Goal: Task Accomplishment & Management: Manage account settings

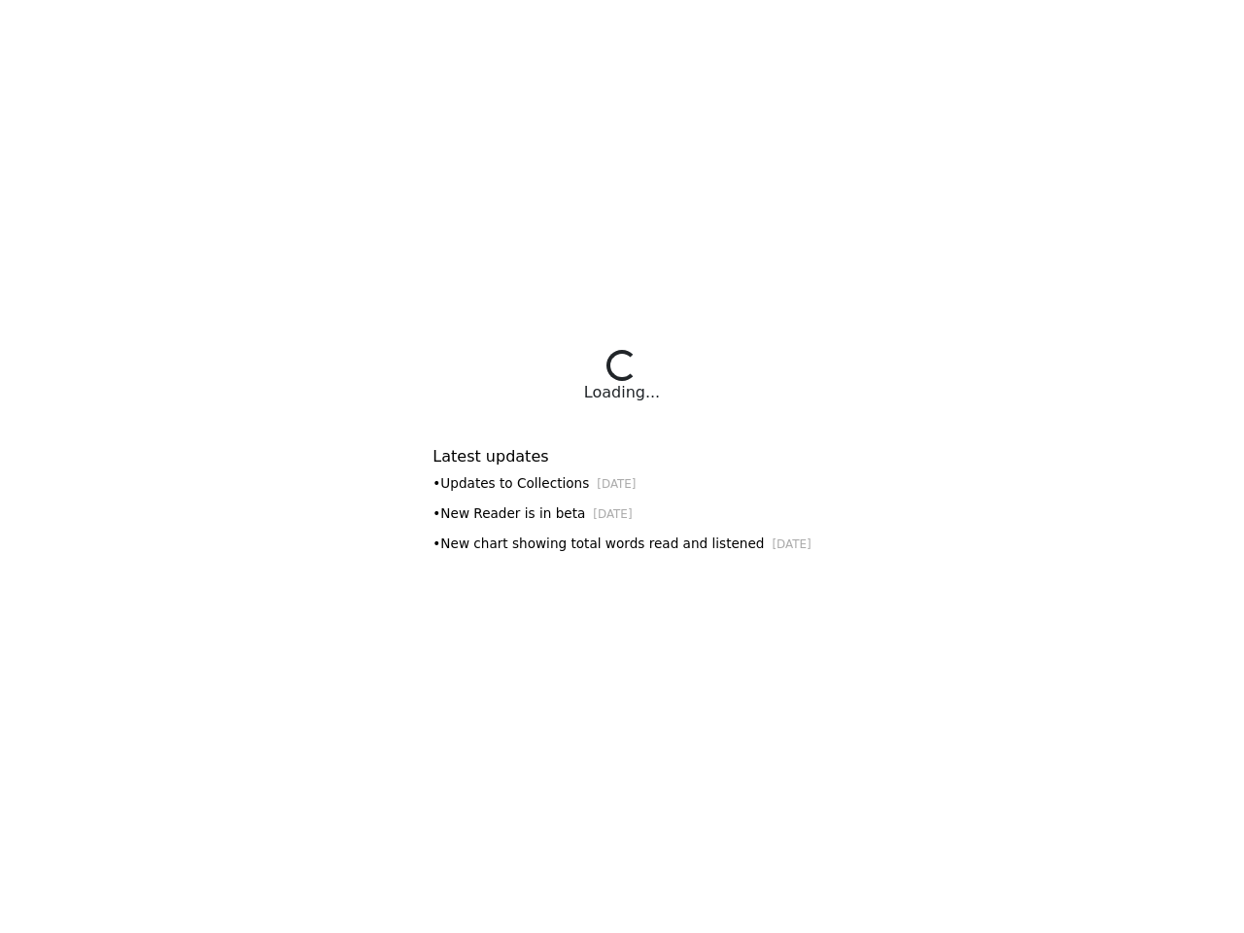
select select "**********"
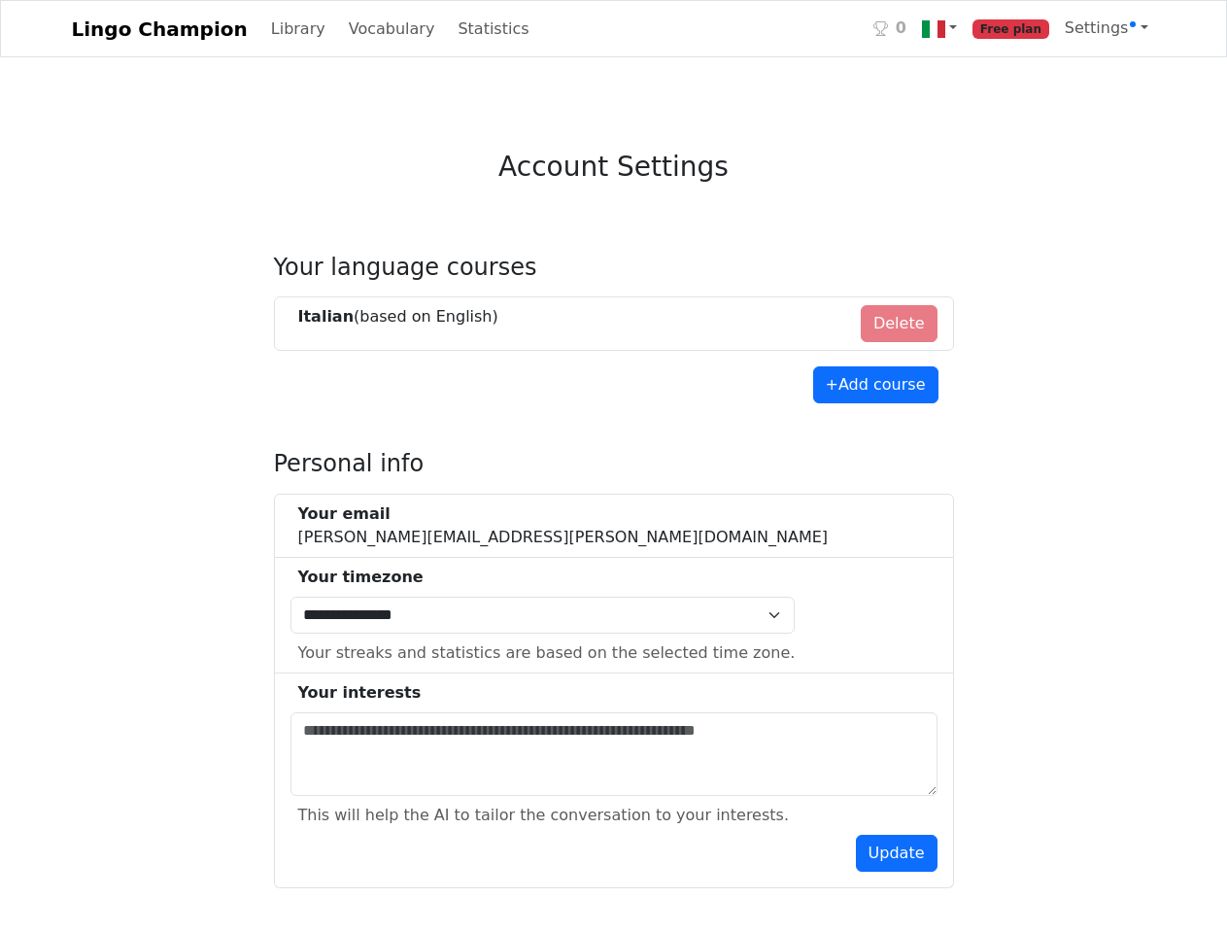
click at [613, 466] on h4 "Personal info" at bounding box center [614, 464] width 680 height 28
click at [946, 29] on img at bounding box center [933, 28] width 23 height 23
click at [1110, 28] on span "Settings" at bounding box center [1101, 27] width 72 height 18
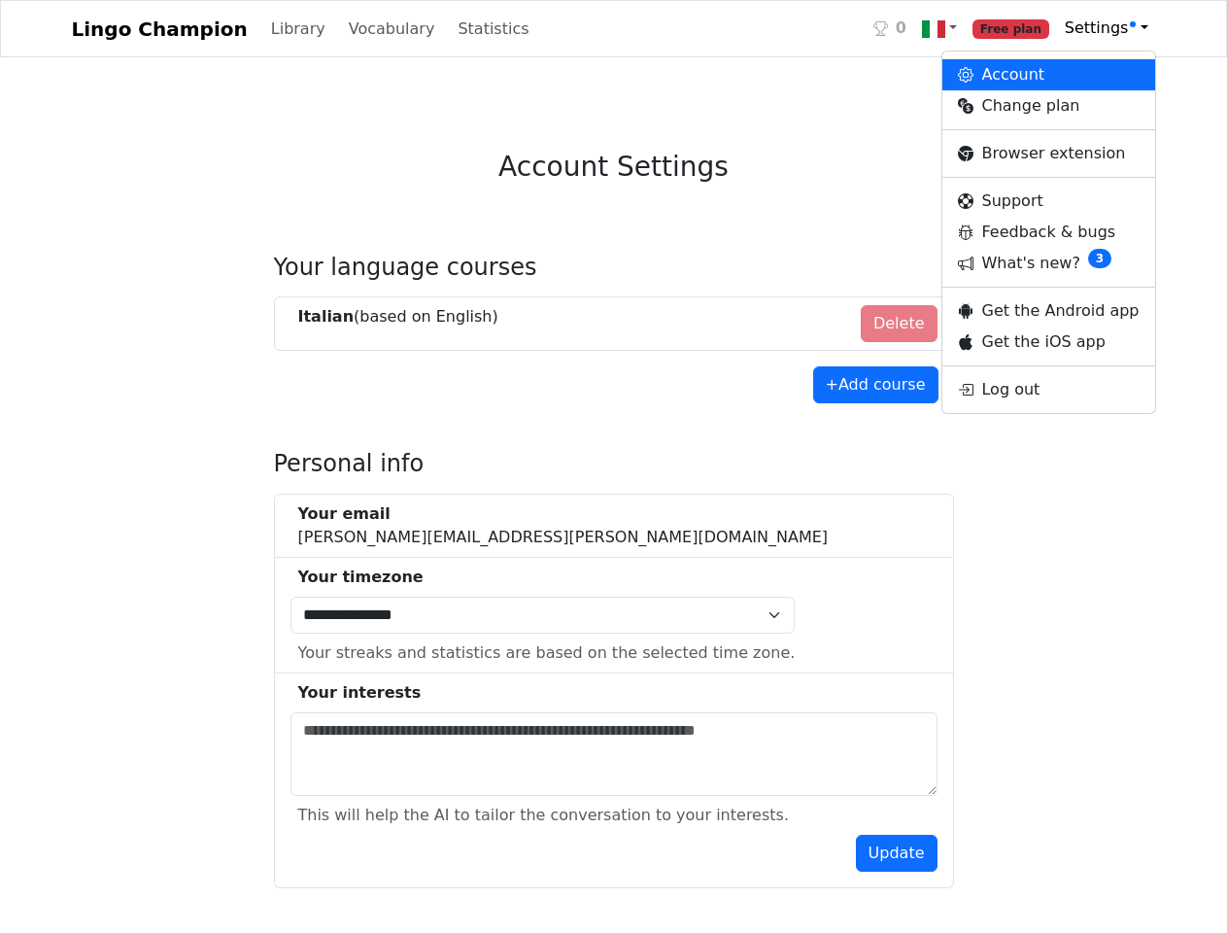
click at [614, 325] on li "Italian (based on English ) Delete" at bounding box center [614, 323] width 680 height 54
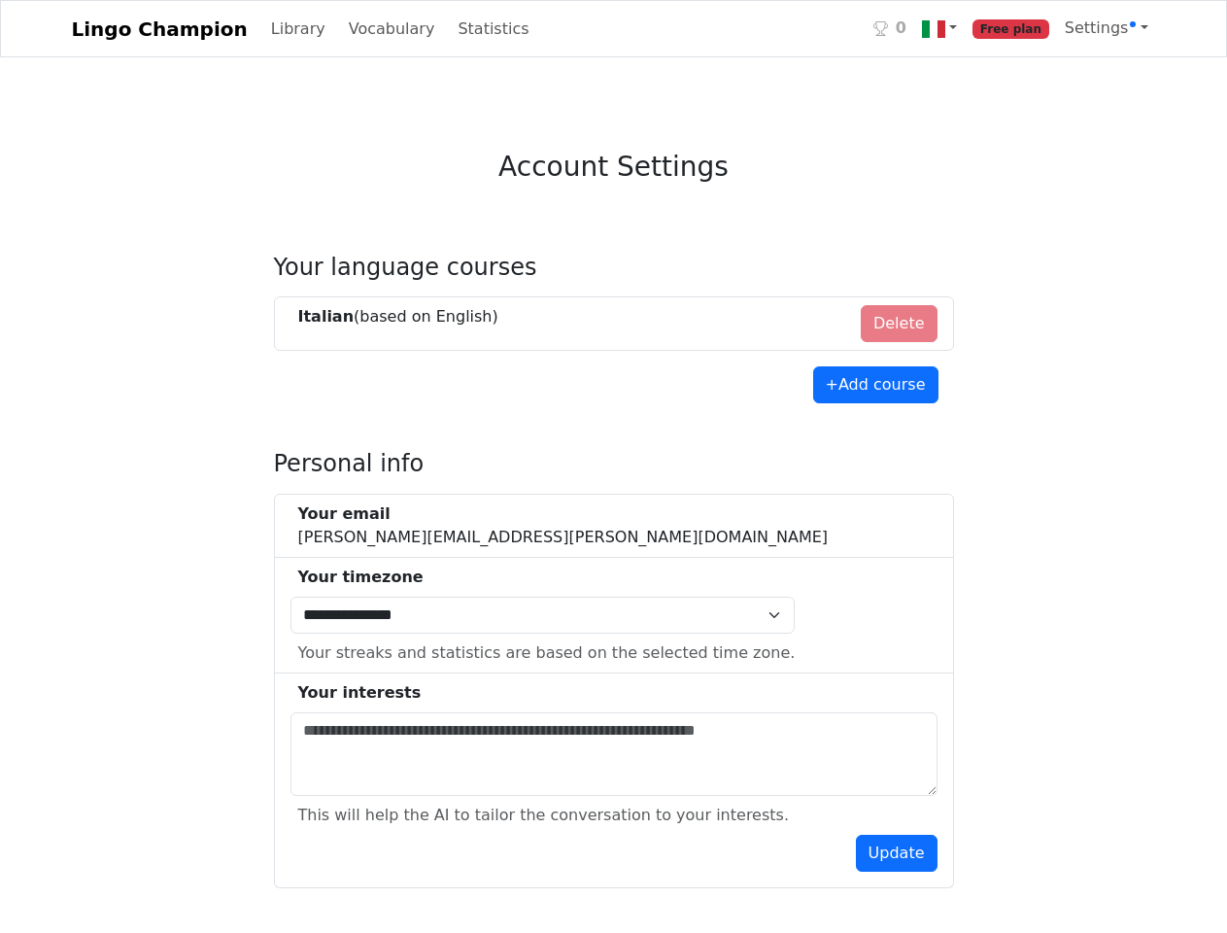
click at [879, 386] on button "+ Add course" at bounding box center [875, 384] width 125 height 37
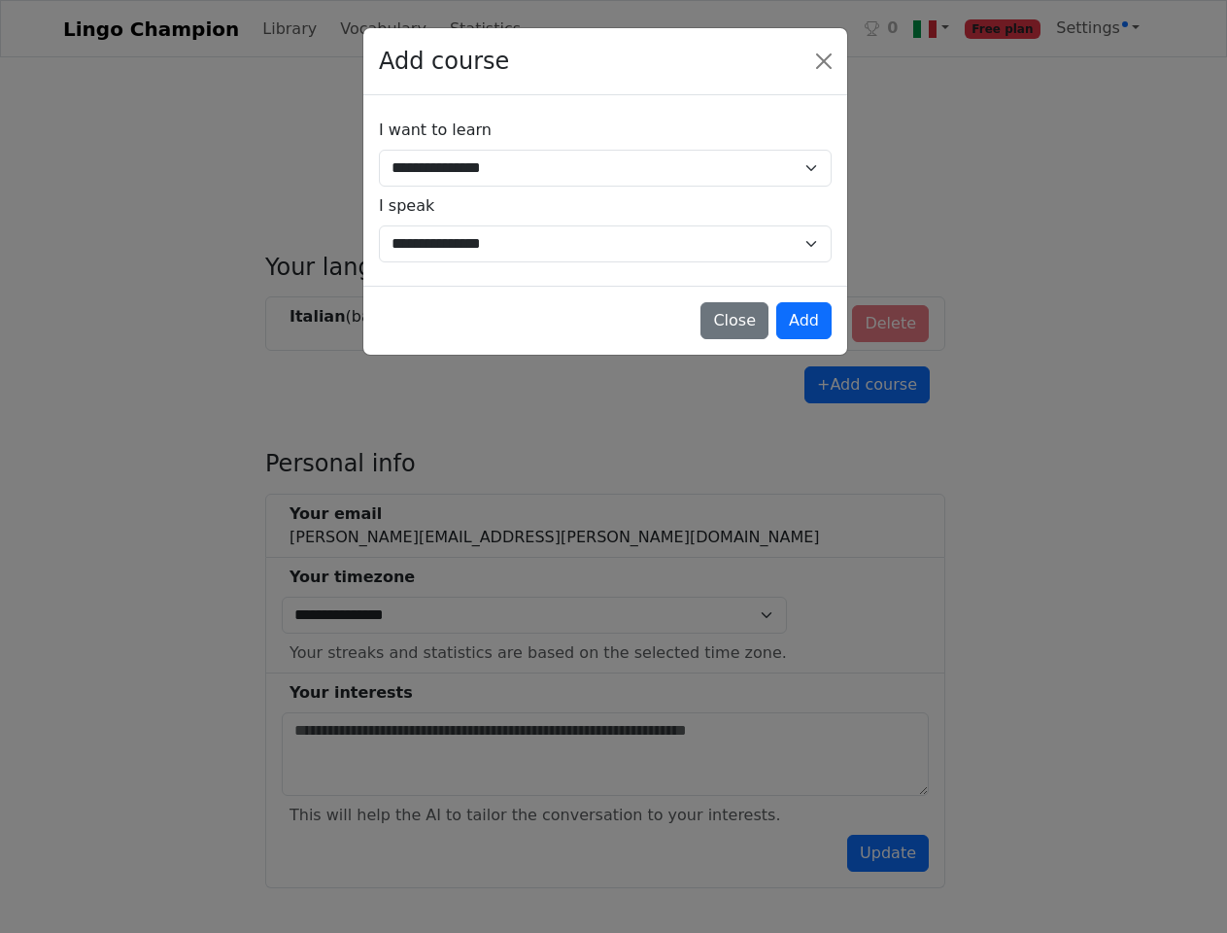
click at [614, 527] on div "**********" at bounding box center [613, 466] width 1227 height 933
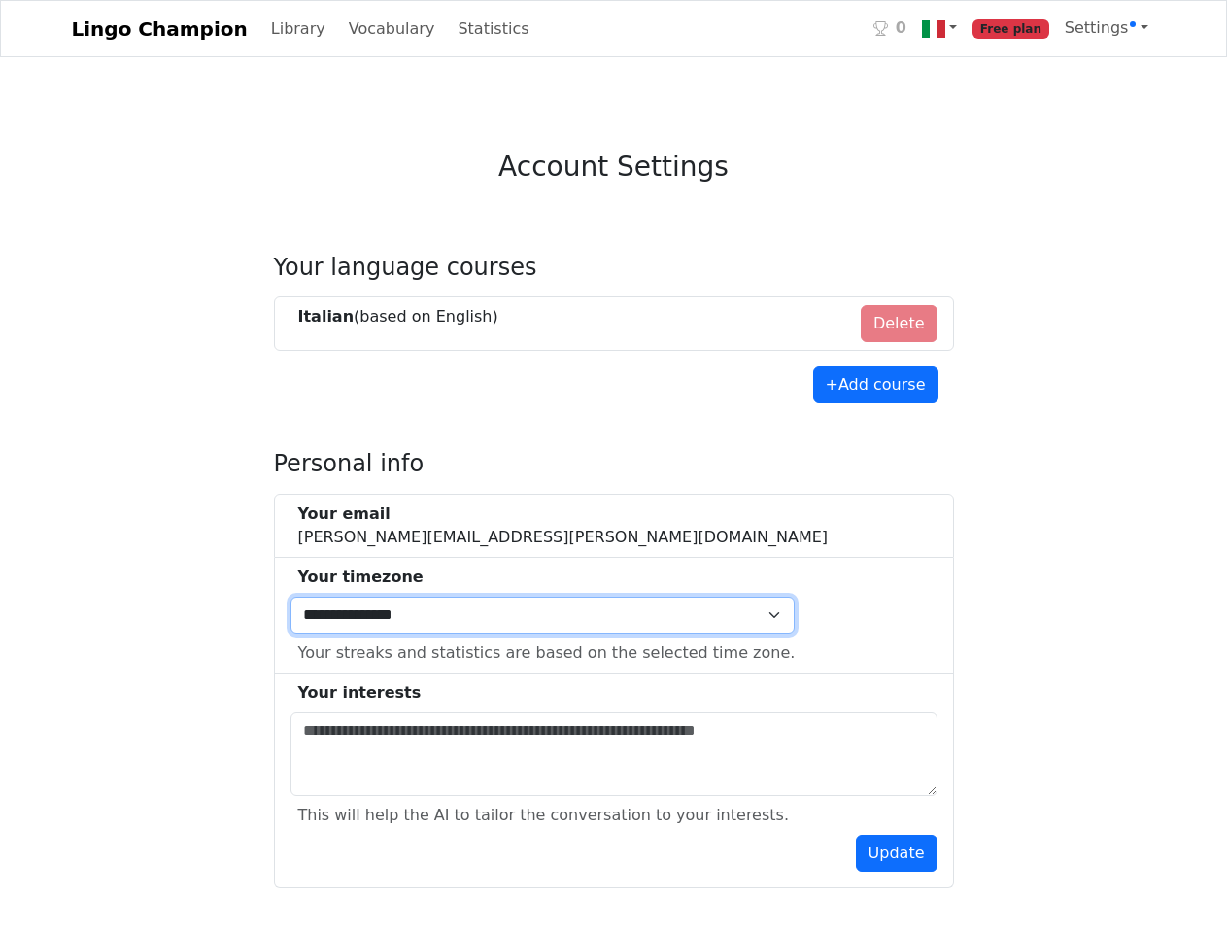
click at [614, 616] on select "**********" at bounding box center [543, 615] width 505 height 37
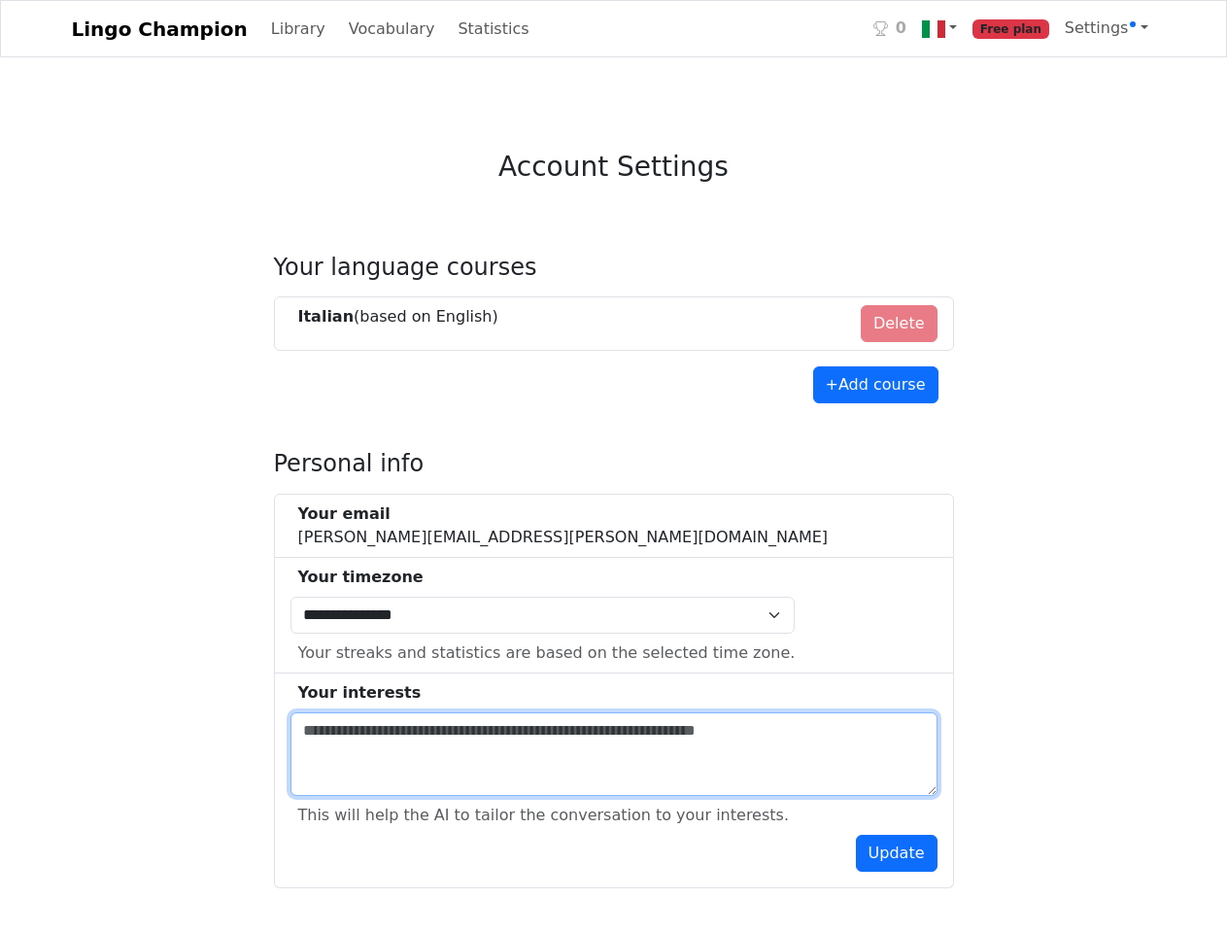
click at [614, 781] on textarea at bounding box center [614, 754] width 647 height 84
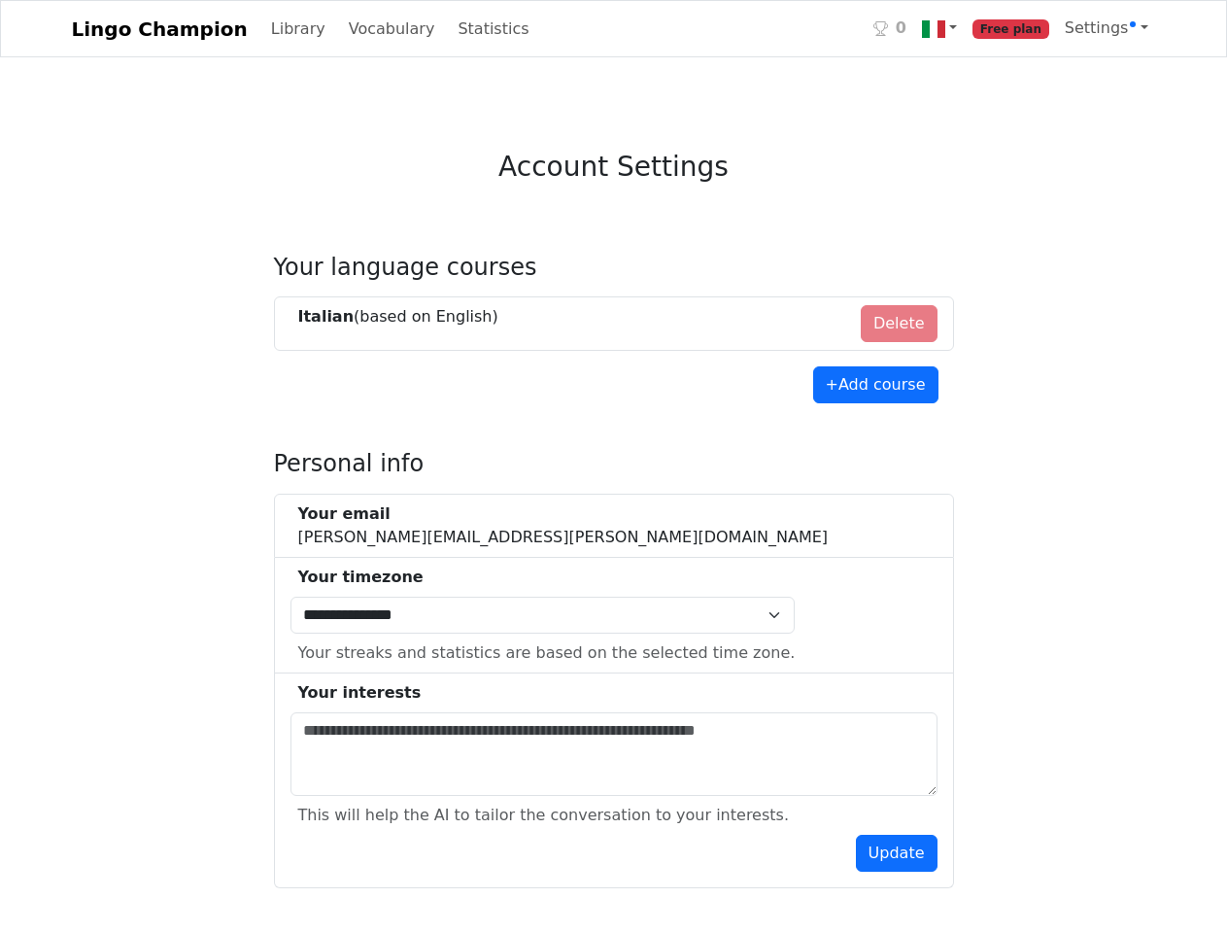
click at [900, 854] on button "Update" at bounding box center [897, 853] width 82 height 37
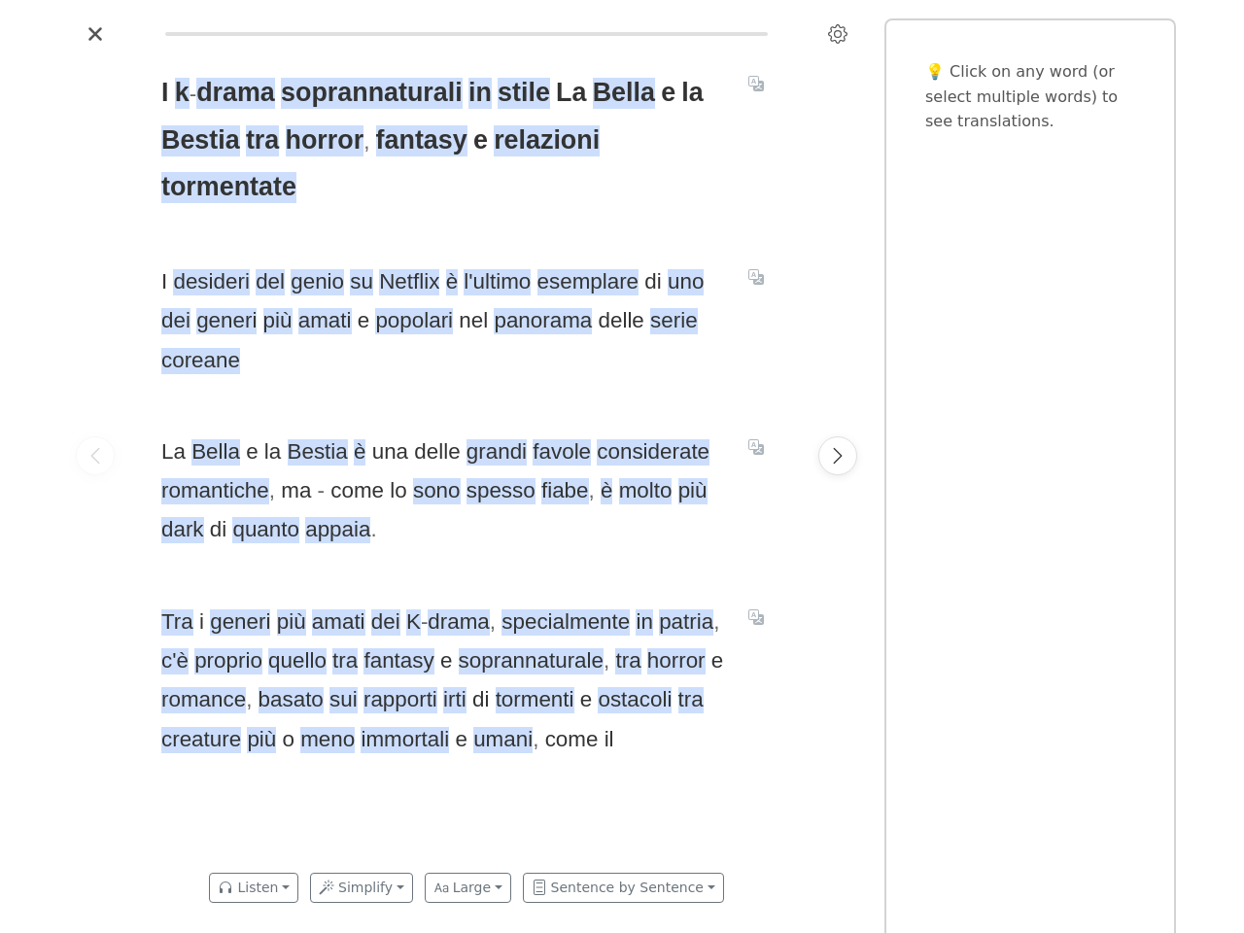
click at [838, 34] on icon "Settings" at bounding box center [837, 33] width 19 height 19
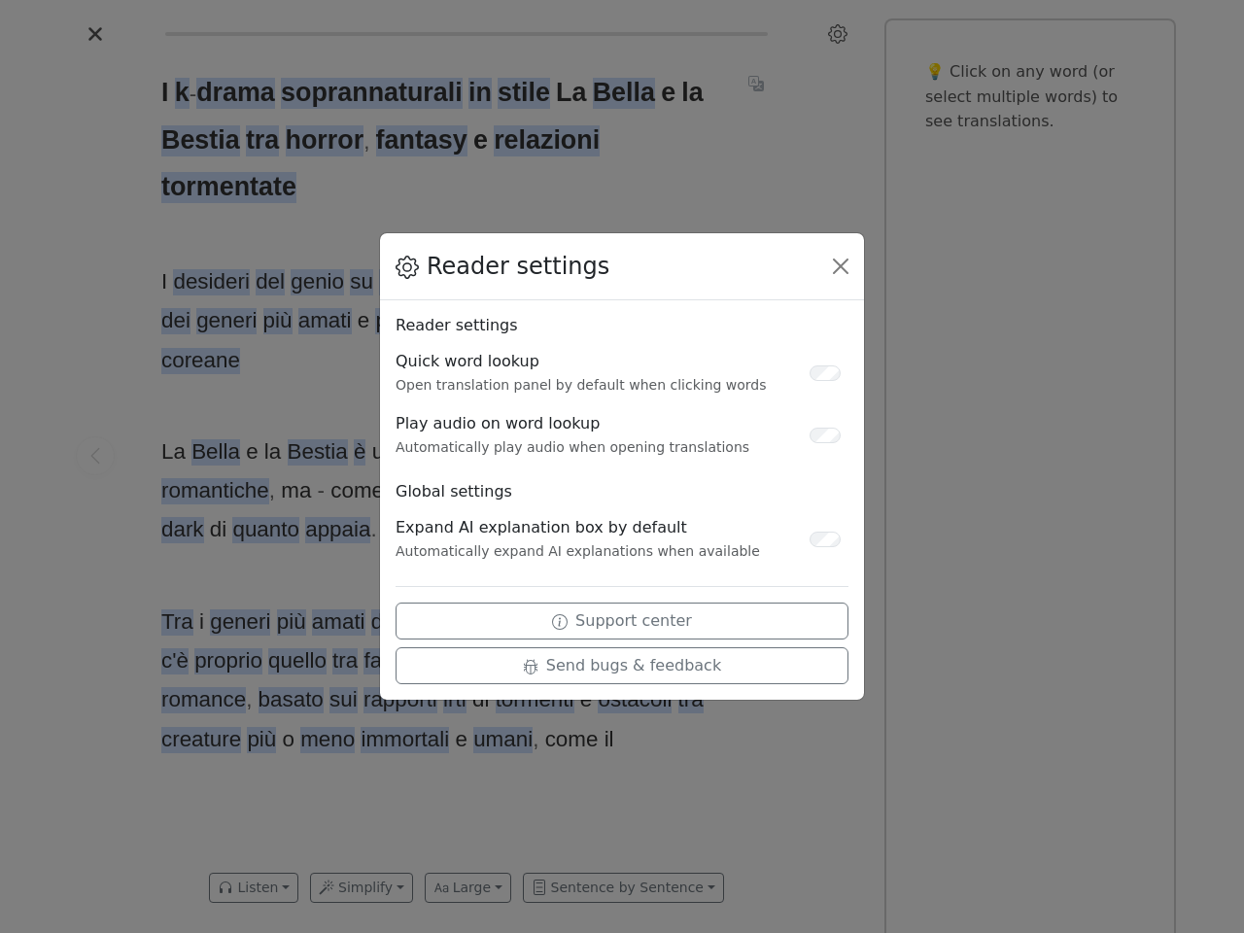
click at [95, 456] on div "Reader settings Reader settings Quick word lookup Open translation panel by def…" at bounding box center [622, 466] width 1244 height 933
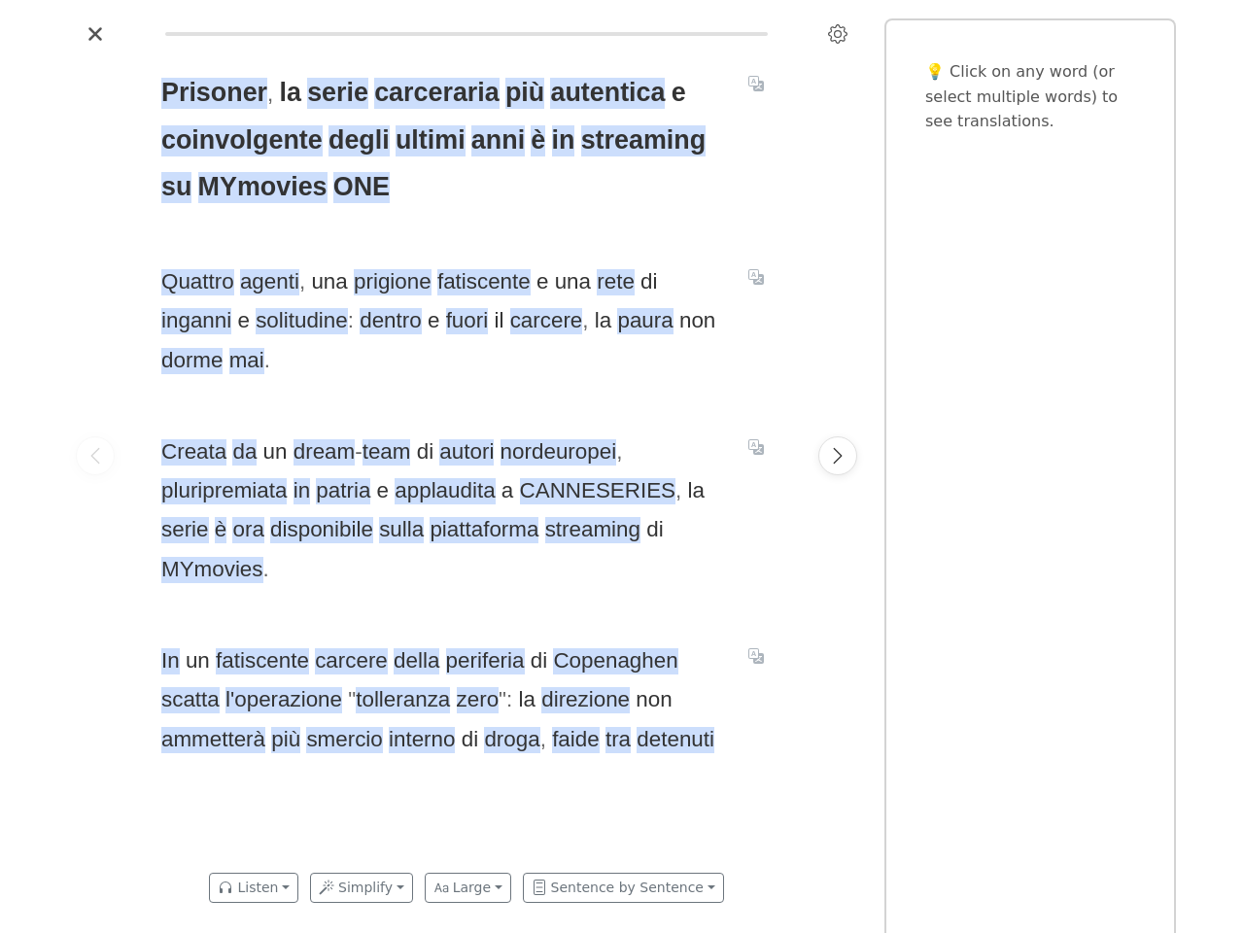
click at [622, 466] on span "Creata da un dream - team di autori nordeuropei , pluripremiata in patria e app…" at bounding box center [443, 510] width 564 height 156
click at [838, 34] on icon "Settings" at bounding box center [837, 33] width 19 height 19
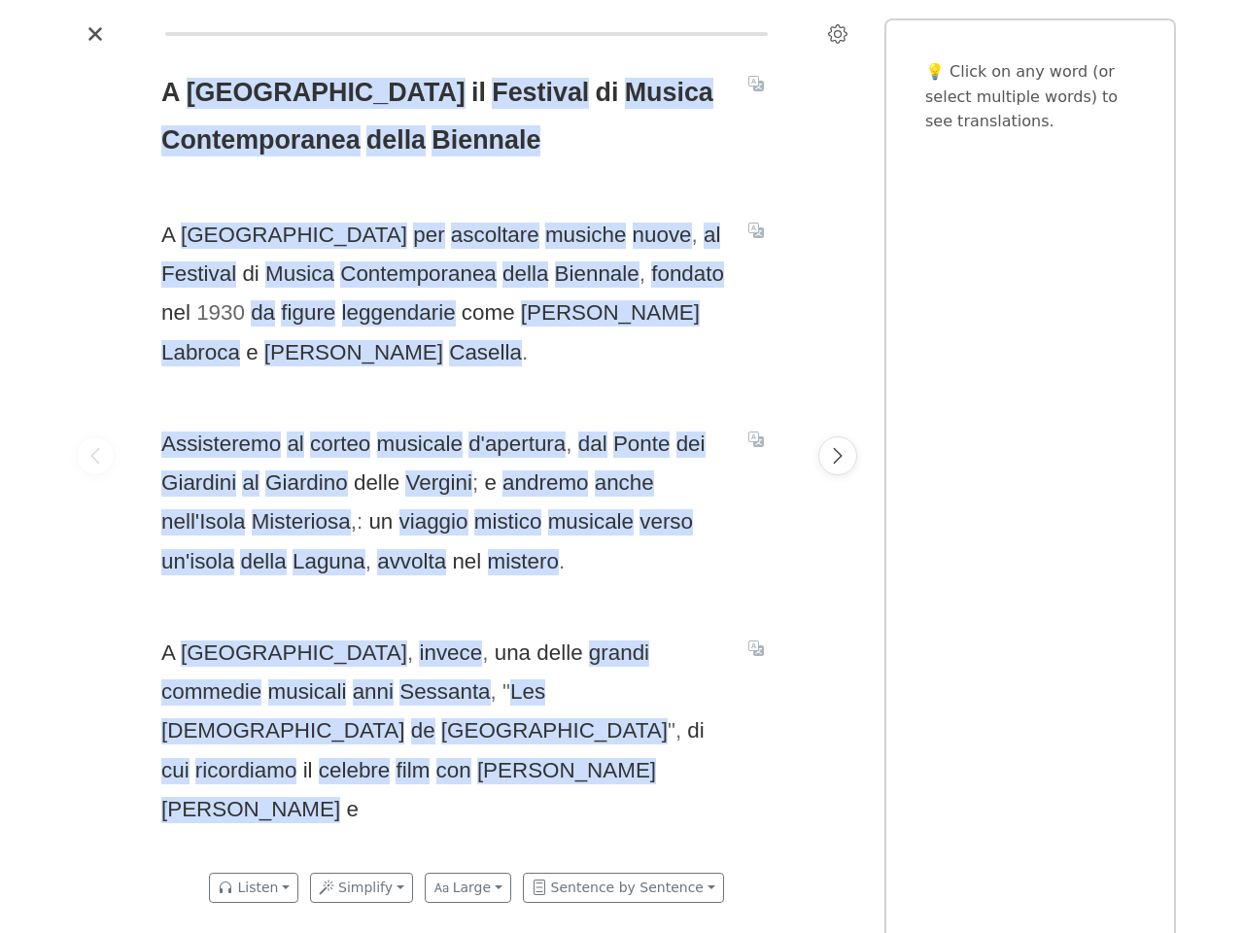
click at [622, 466] on span "Assisteremo al corteo musicale d'apertura , dal Ponte dei Giardini al Giardino …" at bounding box center [443, 503] width 564 height 156
click at [838, 34] on icon "Settings" at bounding box center [837, 33] width 19 height 19
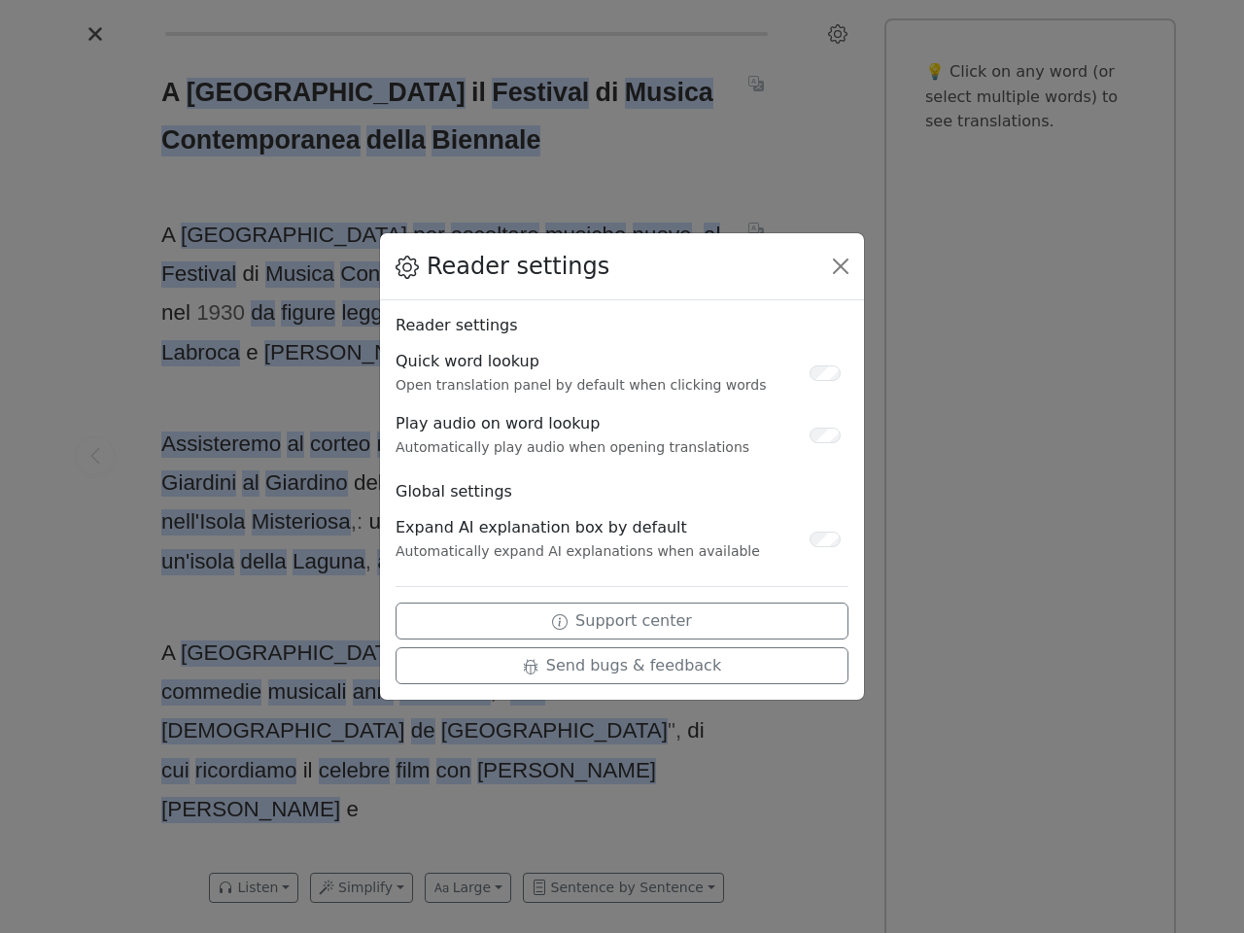
click at [95, 456] on div "Reader settings Reader settings Quick word lookup Open translation panel by def…" at bounding box center [622, 466] width 1244 height 933
